Goal: Information Seeking & Learning: Learn about a topic

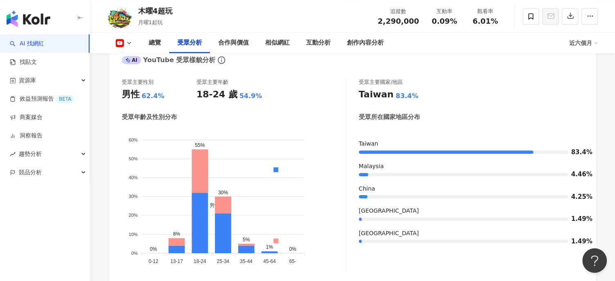
scroll to position [736, 0]
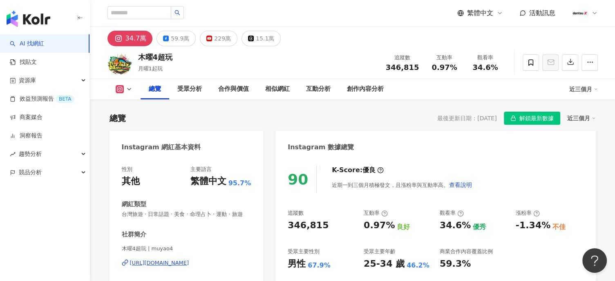
drag, startPoint x: 595, startPoint y: 16, endPoint x: 595, endPoint y: 11, distance: 4.9
click at [595, 16] on div at bounding box center [584, 13] width 26 height 16
click at [88, 76] on div "資源庫" at bounding box center [44, 80] width 89 height 18
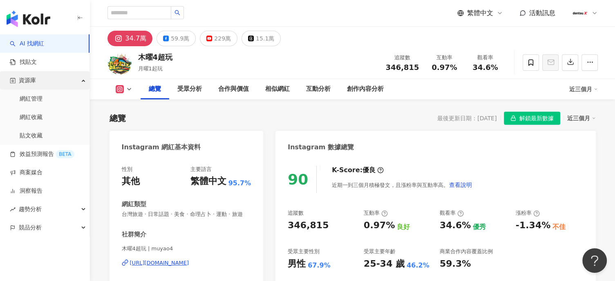
click at [83, 81] on div "資源庫" at bounding box center [44, 80] width 89 height 18
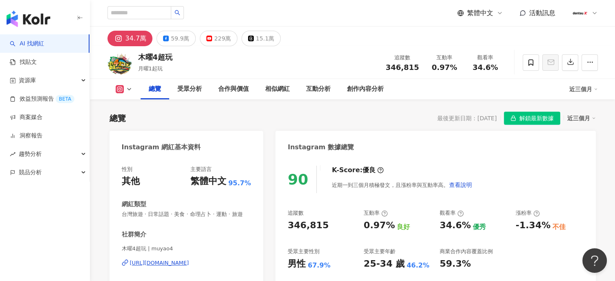
scroll to position [82, 0]
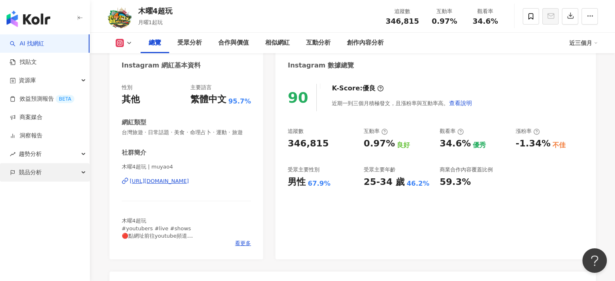
click at [65, 176] on div "競品分析" at bounding box center [44, 172] width 89 height 18
click at [368, 227] on div "90 K-Score : 優良 近期一到三個月積極發文，且漲粉率與互動率高。 查看說明 追蹤數 346,815 互動率 0.97% 良好 觀看率 34.6% …" at bounding box center [435, 167] width 320 height 183
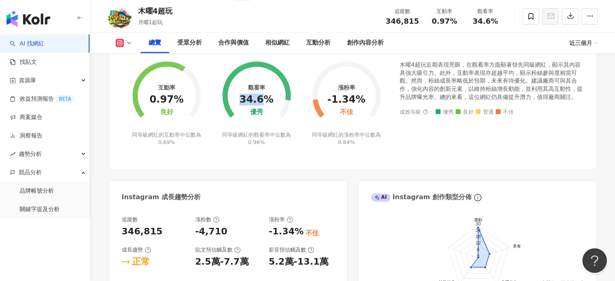
drag, startPoint x: 254, startPoint y: 108, endPoint x: 263, endPoint y: 106, distance: 9.6
click at [263, 105] on div "34.6%" at bounding box center [256, 99] width 34 height 11
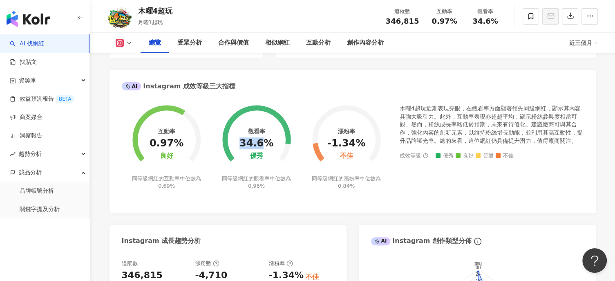
scroll to position [245, 0]
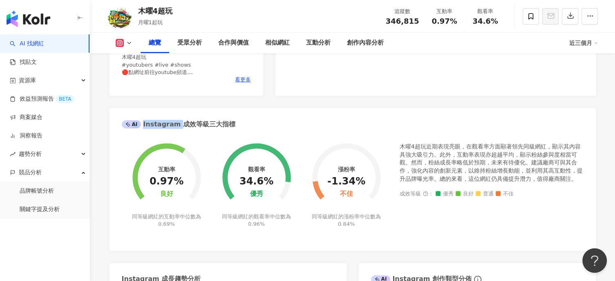
drag, startPoint x: 176, startPoint y: 130, endPoint x: 235, endPoint y: 132, distance: 58.8
click at [235, 132] on div "AI Instagram 成效等級三大指標" at bounding box center [352, 121] width 486 height 27
click at [235, 133] on div "AI Instagram 成效等級三大指標" at bounding box center [352, 121] width 486 height 27
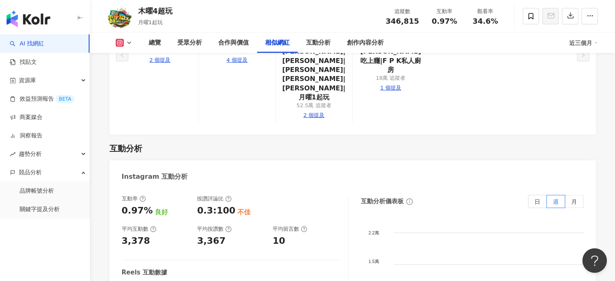
scroll to position [1675, 0]
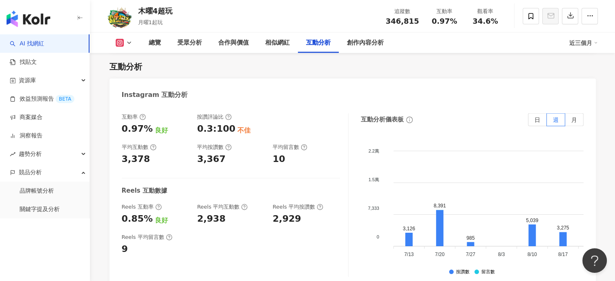
click at [130, 47] on button at bounding box center [123, 43] width 33 height 8
click at [133, 100] on button "YouTube" at bounding box center [136, 95] width 49 height 11
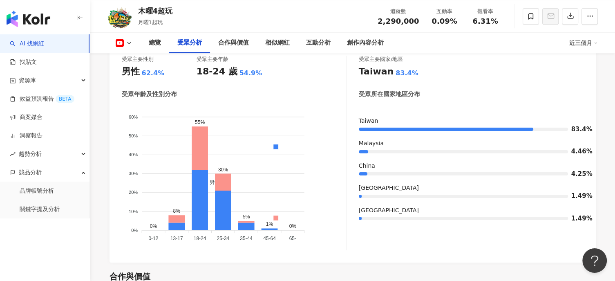
scroll to position [729, 0]
